Goal: Task Accomplishment & Management: Manage account settings

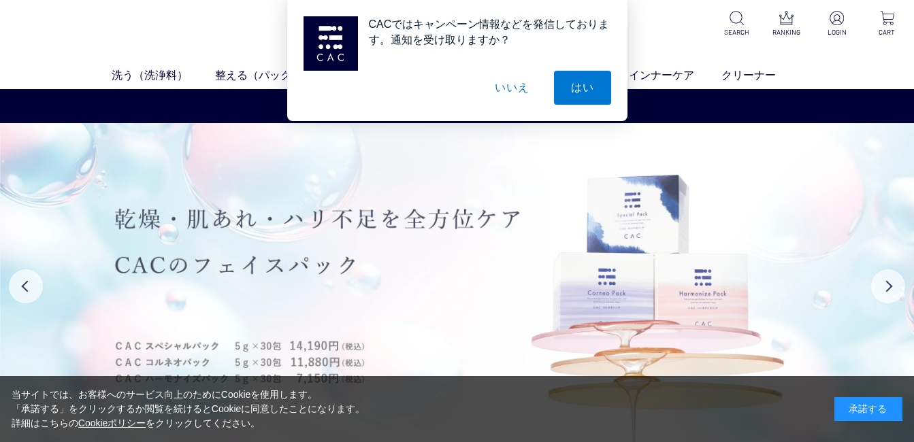
scroll to position [91, 0]
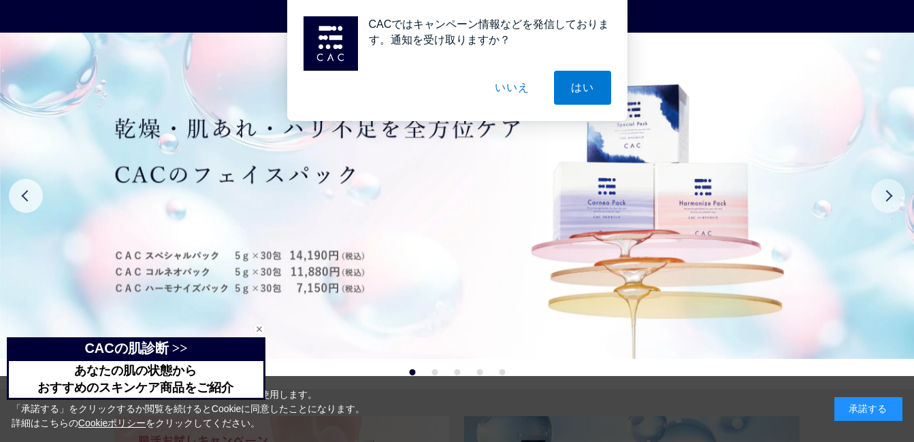
click at [894, 195] on button "Next" at bounding box center [888, 196] width 34 height 34
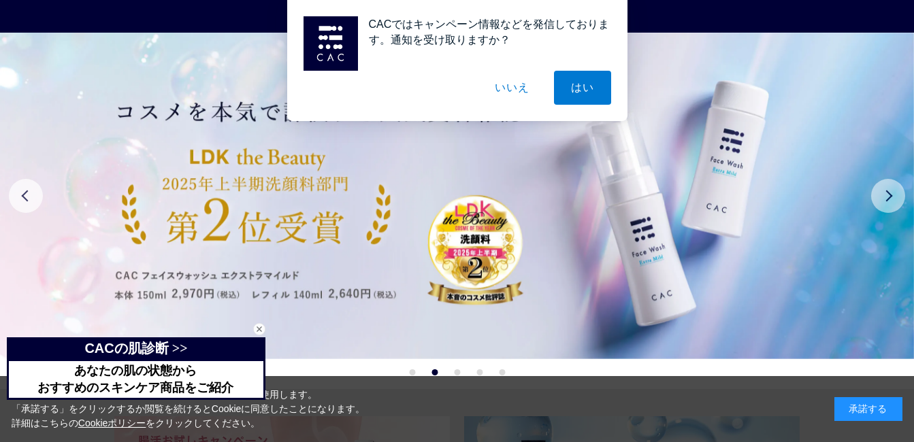
click at [893, 195] on button "Next" at bounding box center [888, 196] width 34 height 34
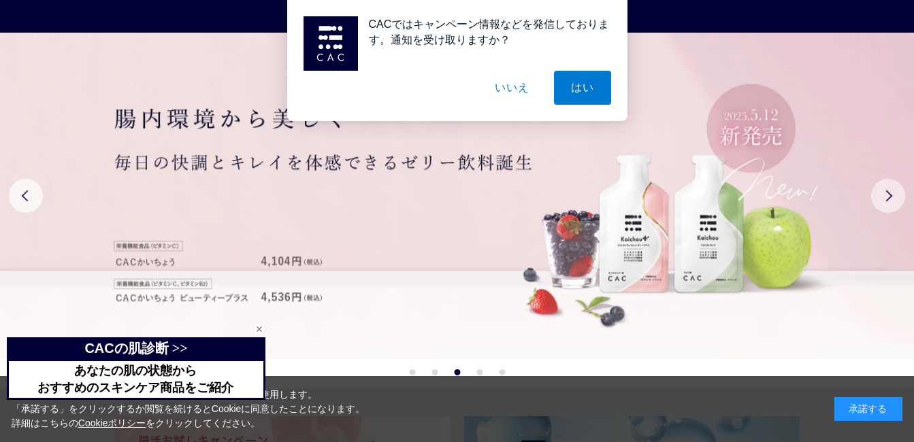
click at [893, 195] on button "Next" at bounding box center [888, 196] width 34 height 34
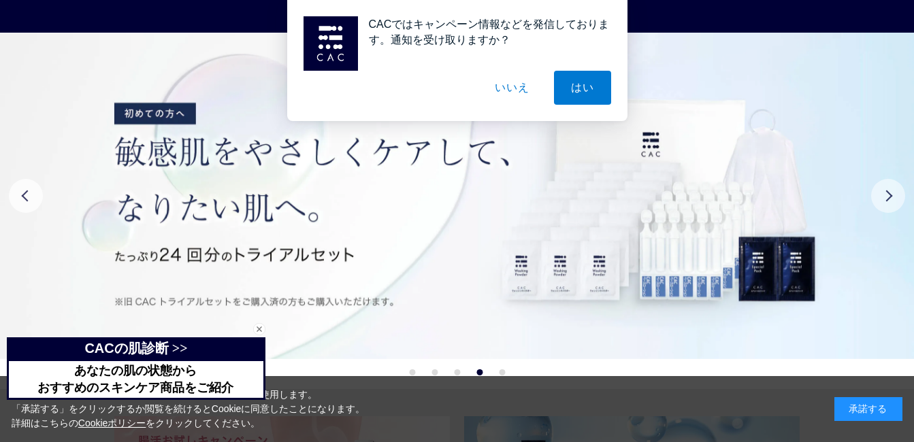
click at [892, 195] on button "Next" at bounding box center [888, 196] width 34 height 34
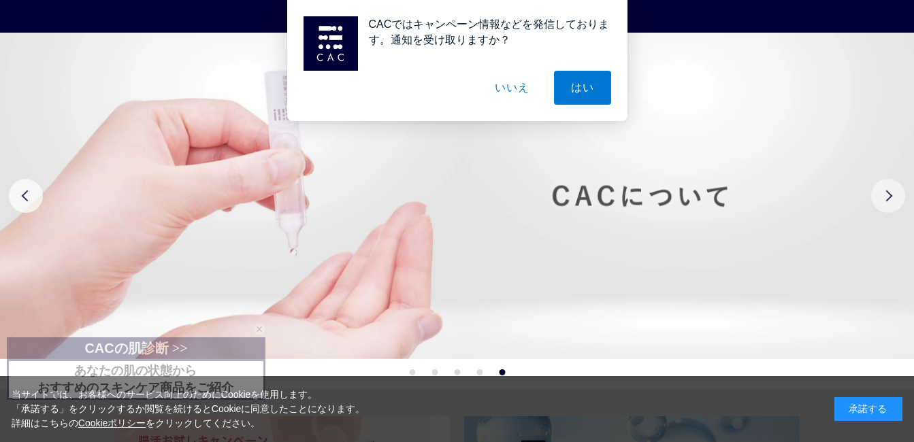
click at [881, 195] on button "Next" at bounding box center [888, 196] width 34 height 34
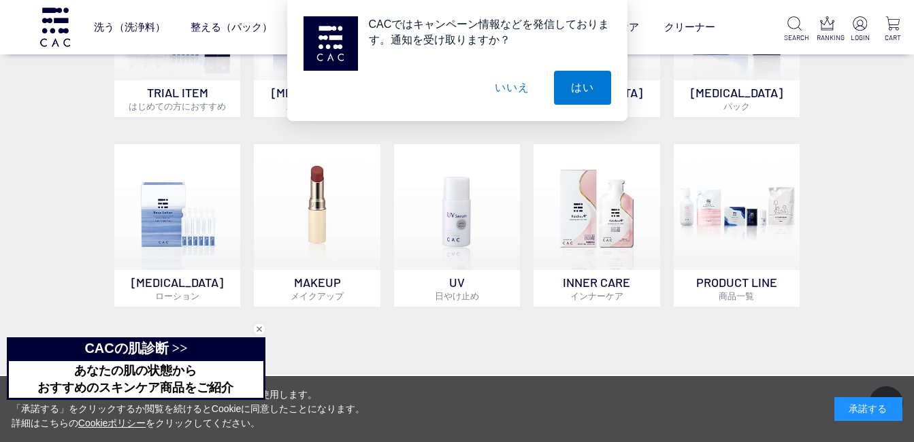
scroll to position [907, 0]
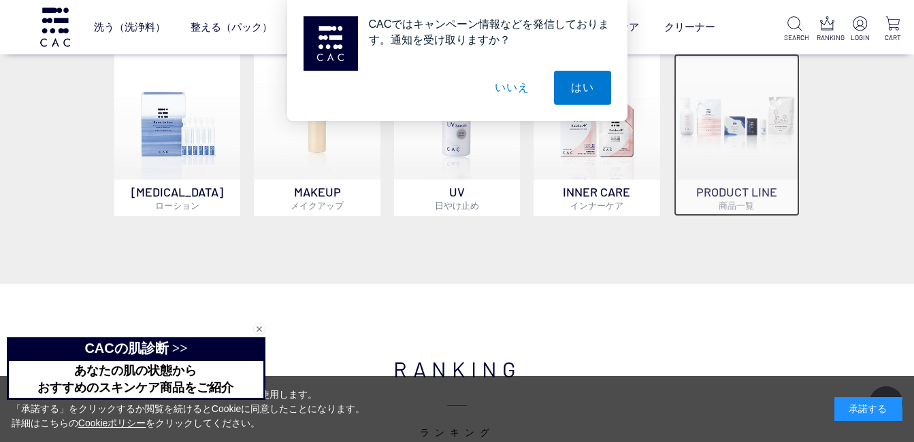
click at [747, 185] on p "PRODUCT LINE 商品一覧" at bounding box center [737, 198] width 126 height 37
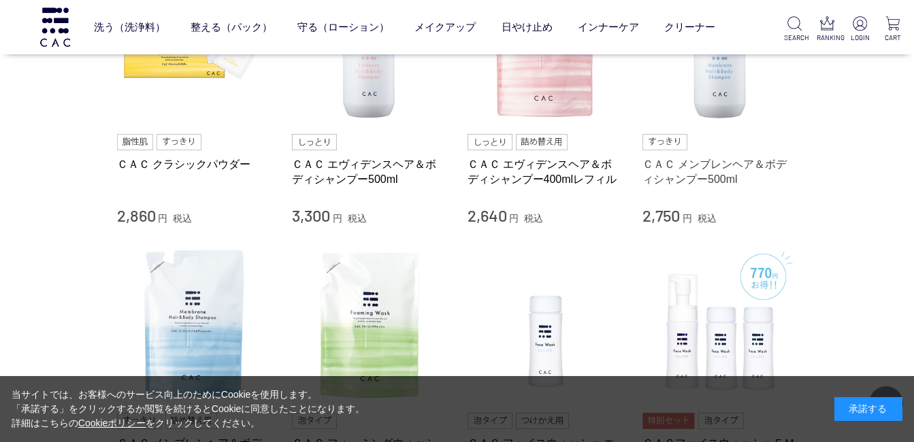
scroll to position [817, 0]
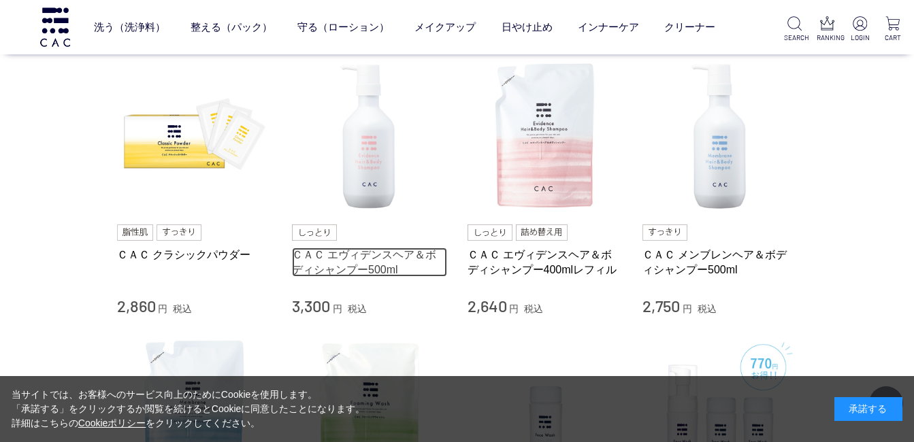
click at [377, 262] on link "ＣＡＣ エヴィデンスヘア＆ボディシャンプー500ml" at bounding box center [369, 262] width 155 height 29
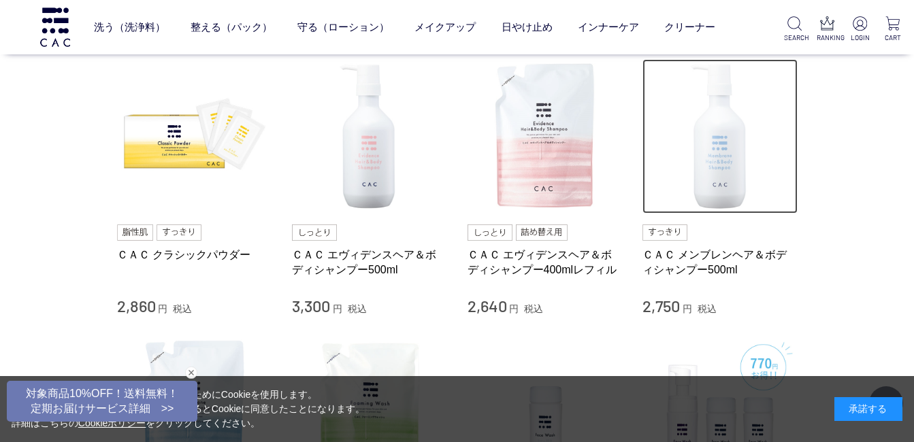
click at [730, 177] on img at bounding box center [720, 136] width 155 height 155
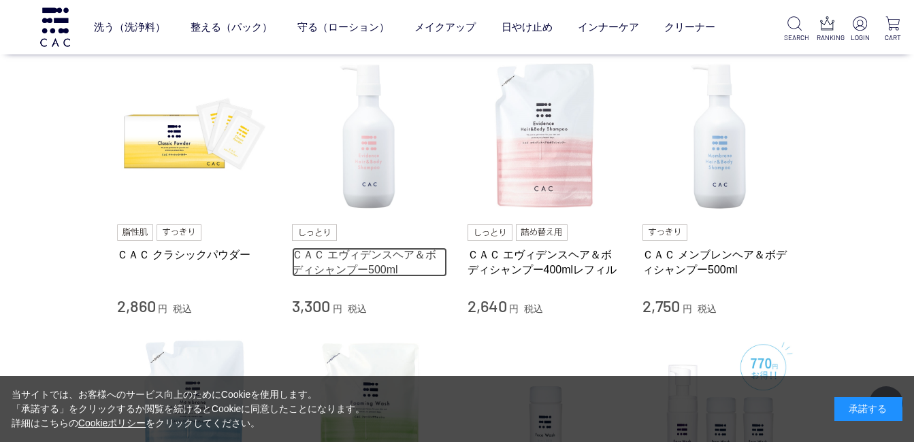
click at [352, 259] on link "ＣＡＣ エヴィデンスヘア＆ボディシャンプー500ml" at bounding box center [369, 262] width 155 height 29
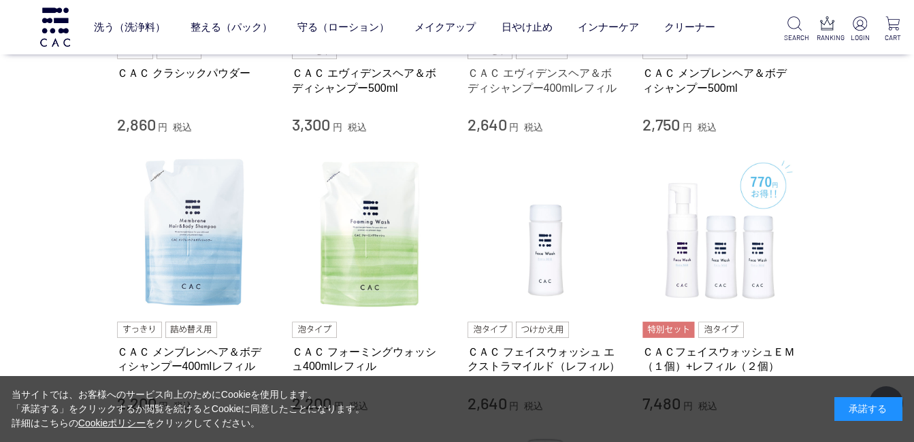
scroll to position [907, 0]
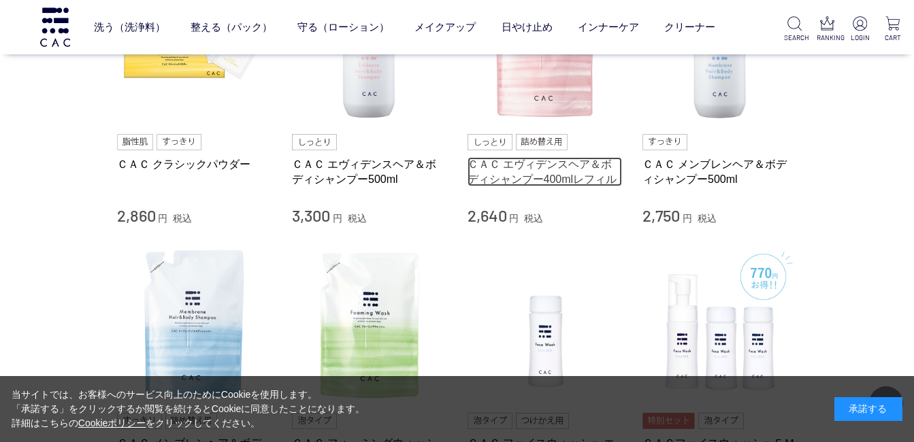
click at [522, 169] on link "ＣＡＣ エヴィデンスヘア＆ボディシャンプー400mlレフィル" at bounding box center [545, 171] width 155 height 29
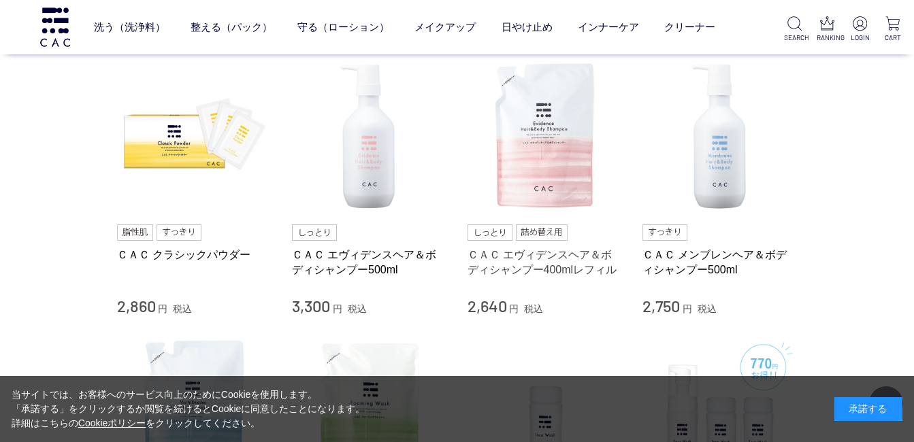
scroll to position [545, 0]
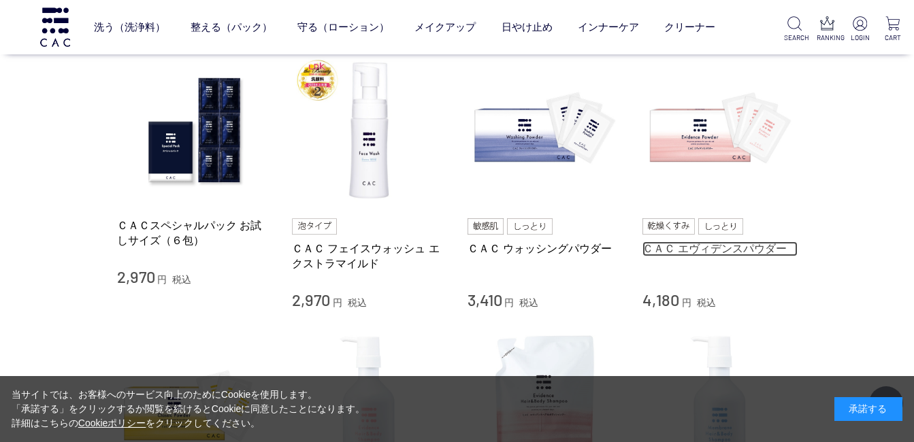
click at [710, 253] on link "ＣＡＣ エヴィデンスパウダー" at bounding box center [720, 249] width 155 height 14
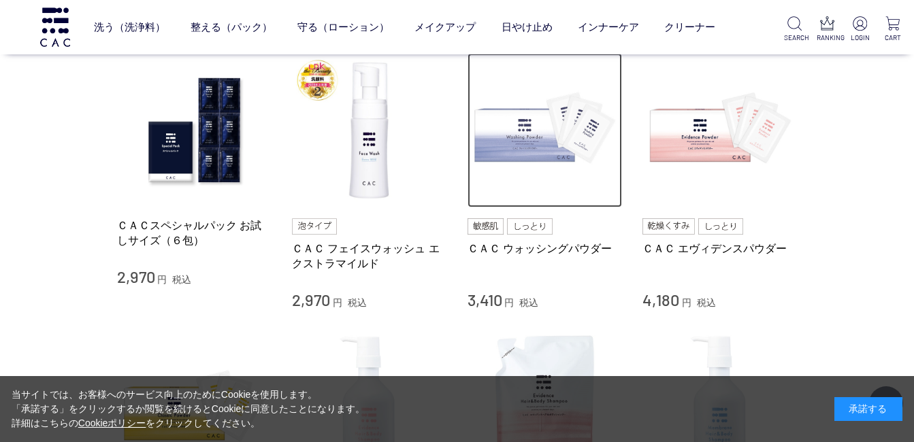
click at [519, 144] on img at bounding box center [545, 130] width 155 height 155
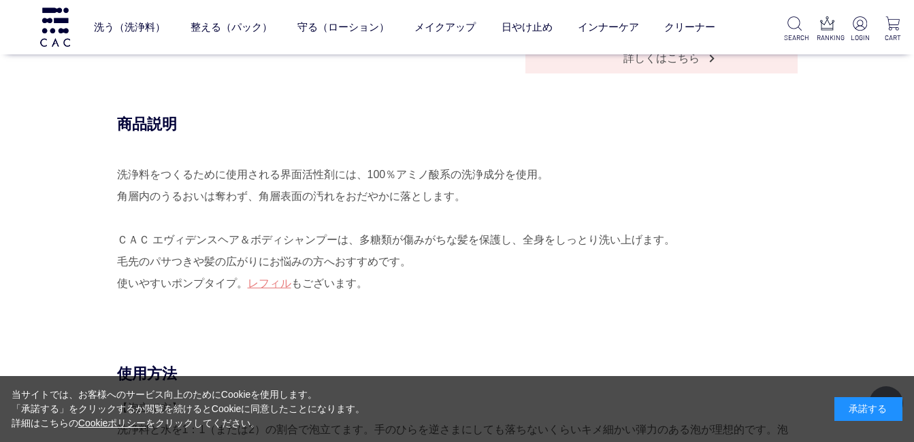
scroll to position [817, 0]
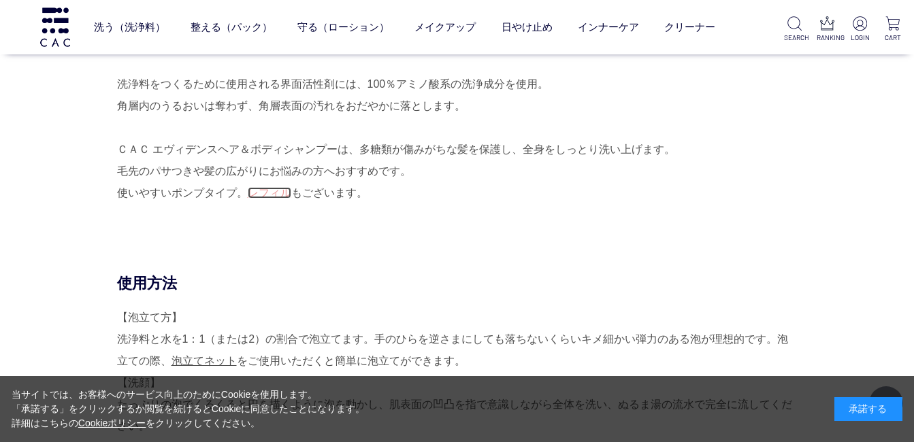
click at [268, 196] on link "レフィル" at bounding box center [270, 193] width 44 height 12
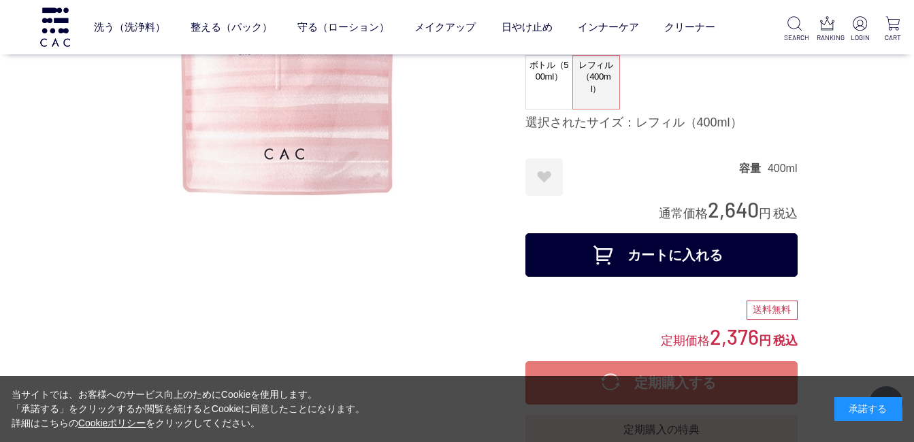
scroll to position [272, 0]
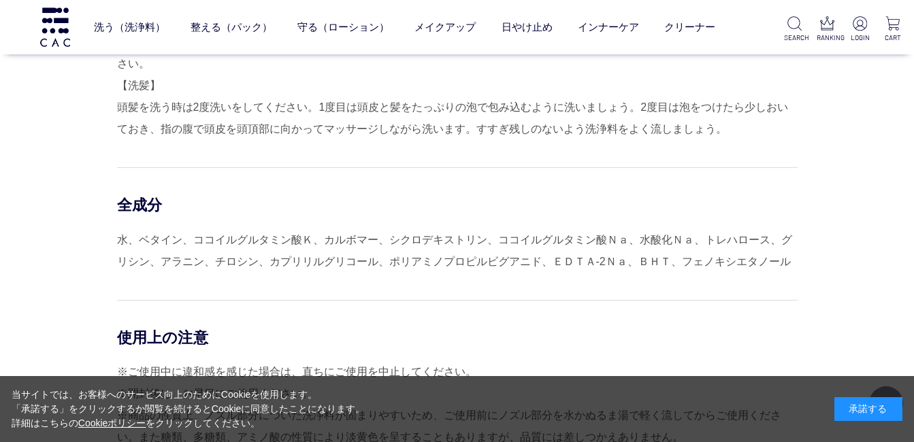
scroll to position [1271, 0]
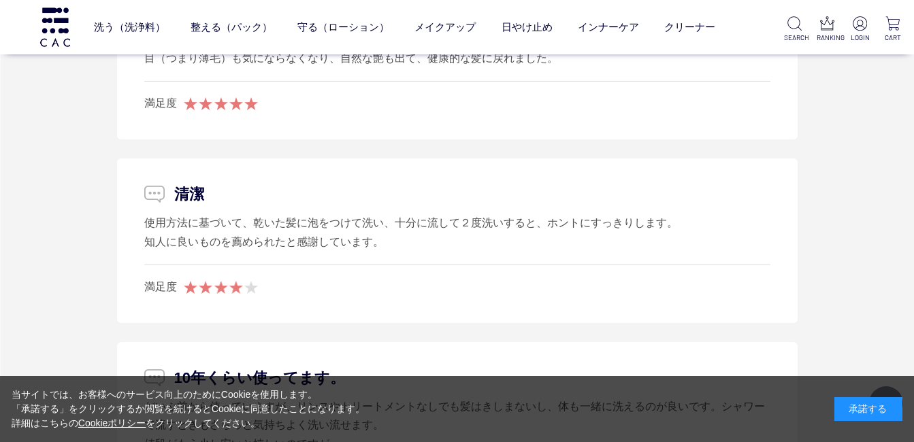
scroll to position [3449, 0]
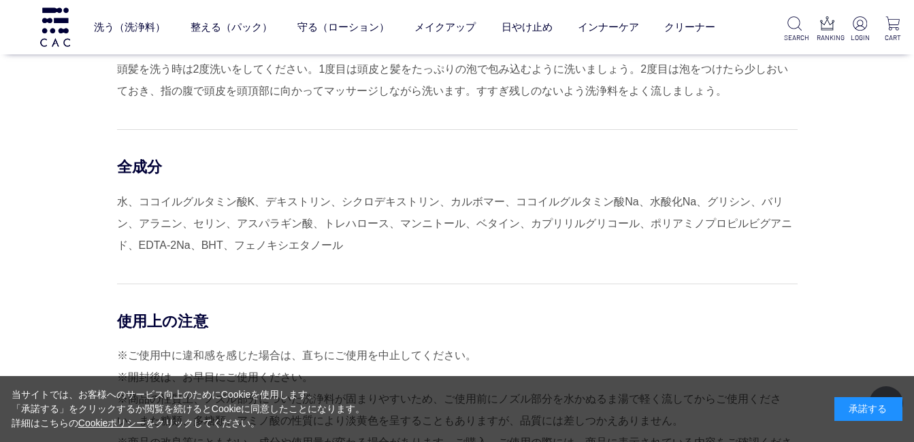
scroll to position [999, 0]
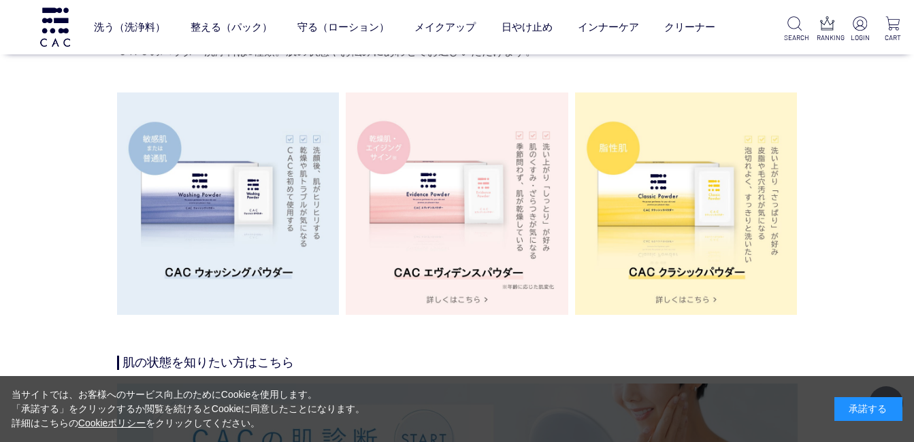
scroll to position [2541, 0]
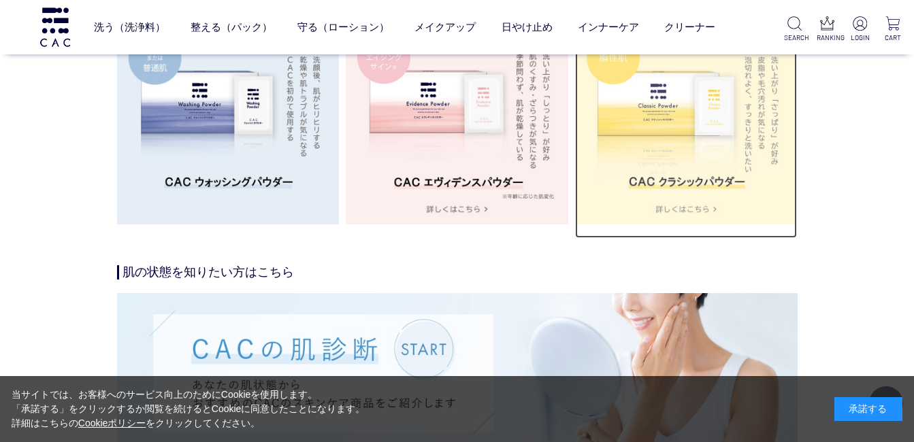
click at [693, 214] on img at bounding box center [686, 113] width 223 height 223
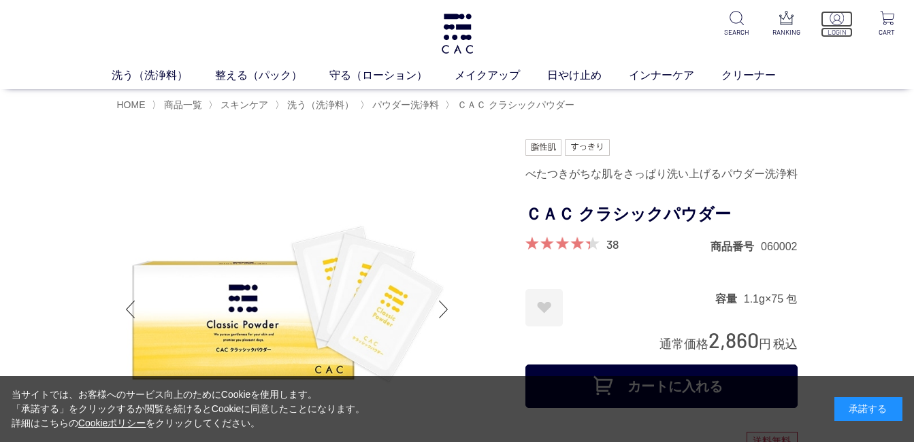
click at [839, 32] on p "LOGIN" at bounding box center [837, 32] width 32 height 10
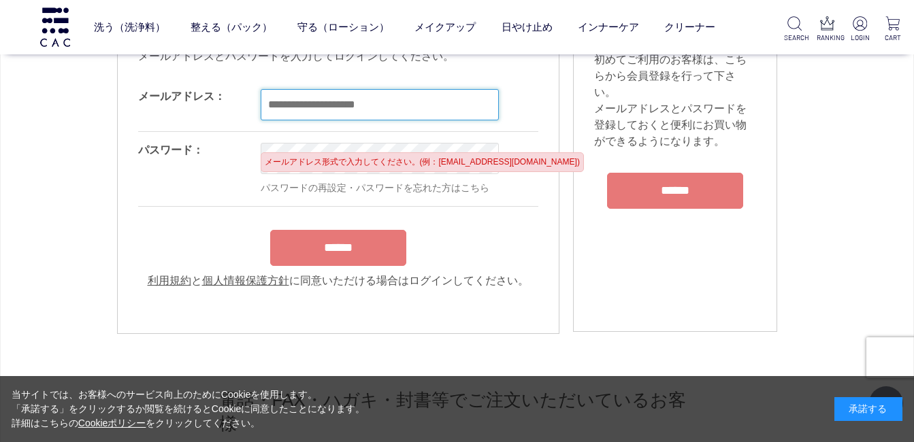
scroll to position [182, 0]
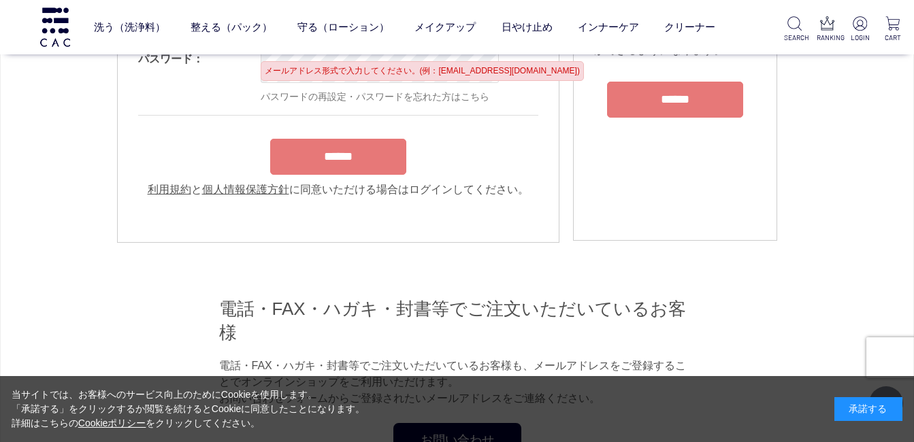
type input "**********"
click at [337, 169] on form "**********" at bounding box center [338, 92] width 400 height 211
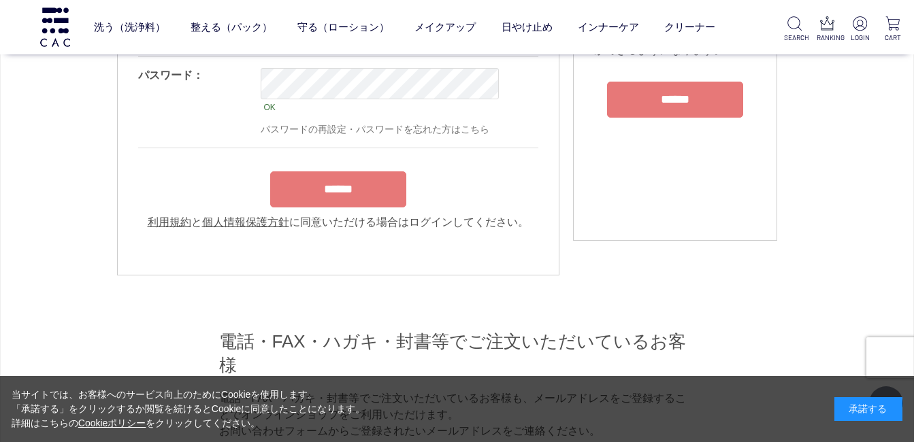
click at [340, 208] on input "******" at bounding box center [338, 190] width 136 height 36
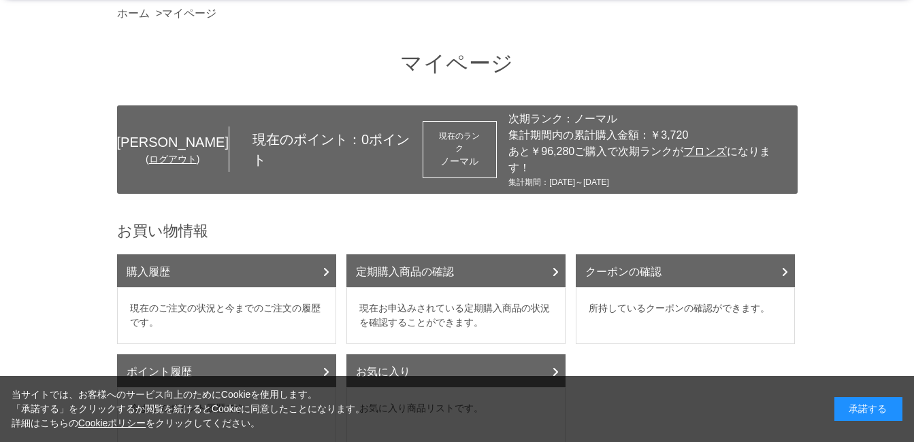
scroll to position [182, 0]
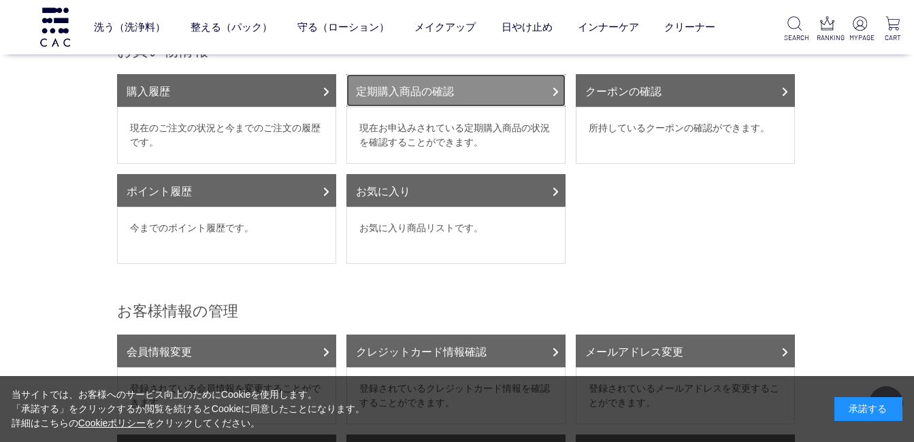
click at [447, 95] on link "定期購入商品の確認" at bounding box center [455, 90] width 219 height 33
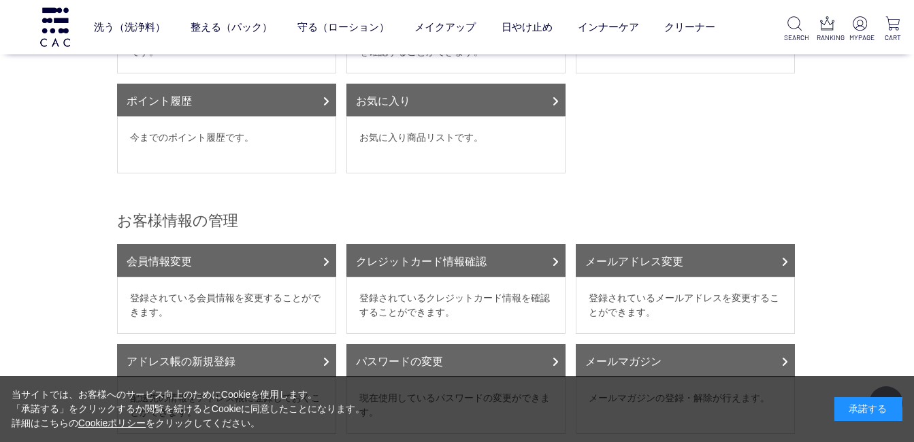
scroll to position [363, 0]
